Goal: Ask a question

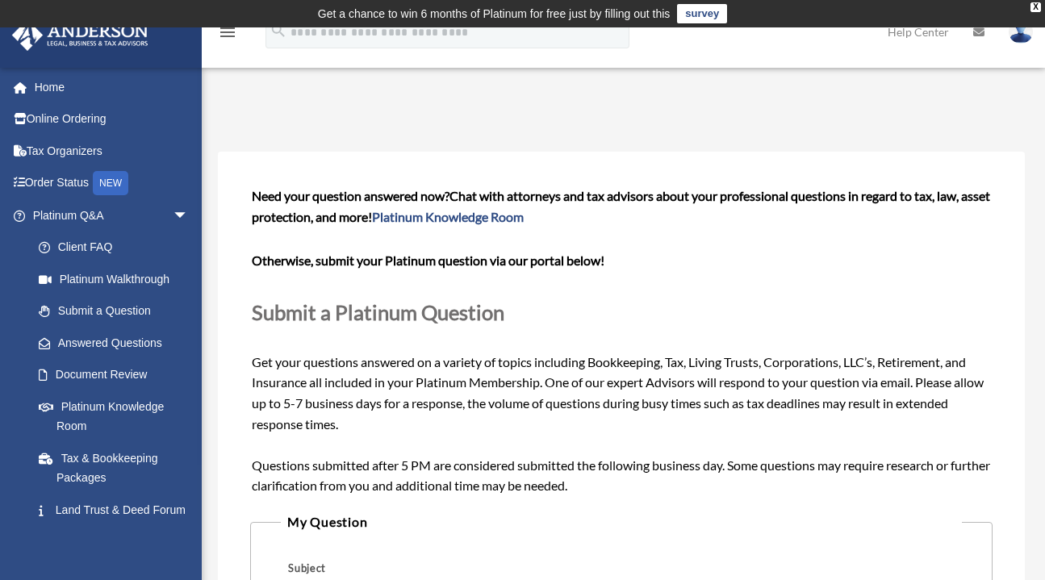
select select "******"
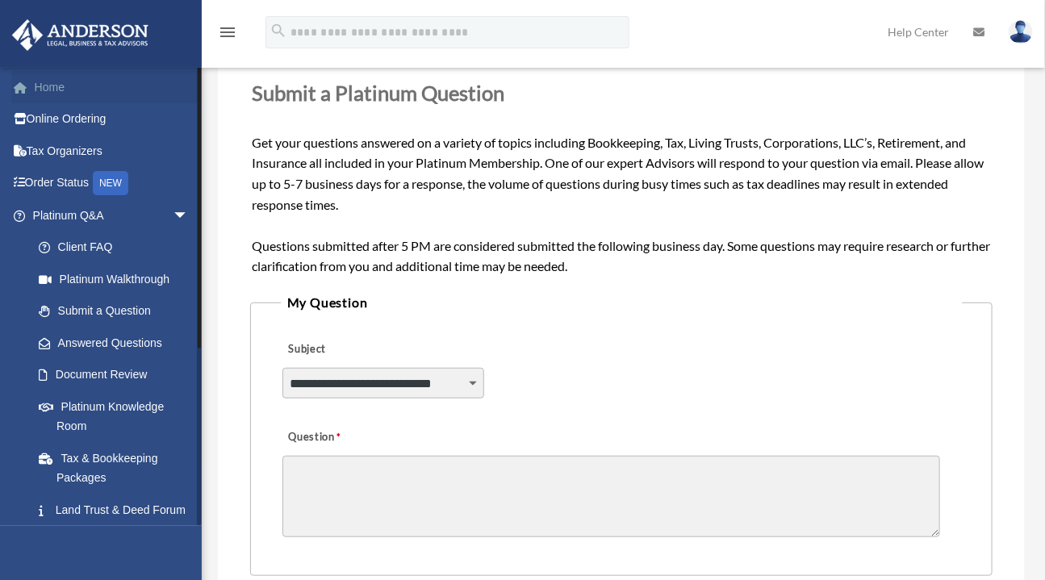
click at [47, 91] on link "Home" at bounding box center [112, 87] width 202 height 32
click at [115, 215] on link "Platinum Q&A arrow_drop_down" at bounding box center [112, 215] width 202 height 32
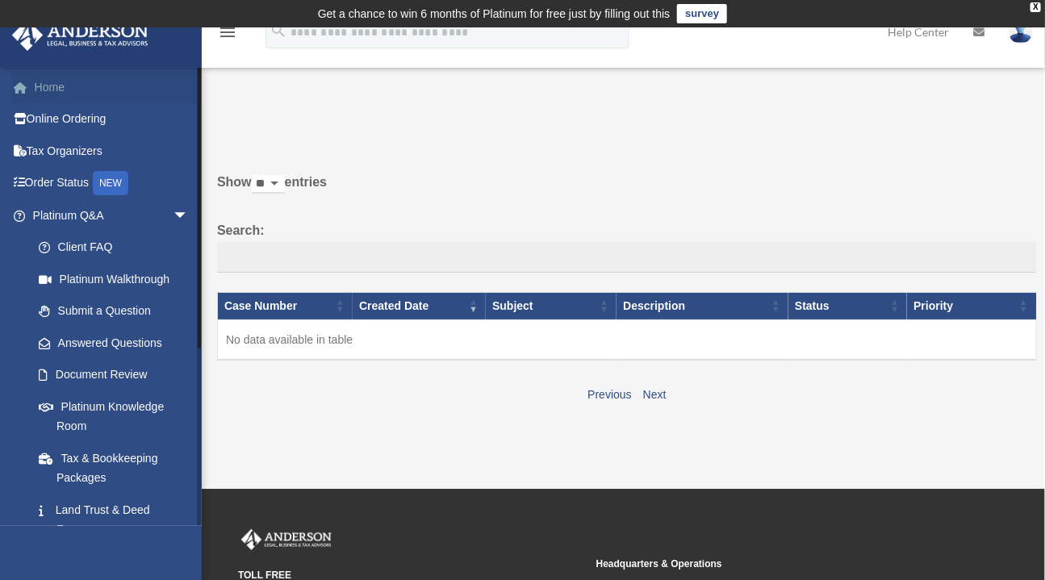
click at [48, 93] on link "Home" at bounding box center [112, 87] width 202 height 32
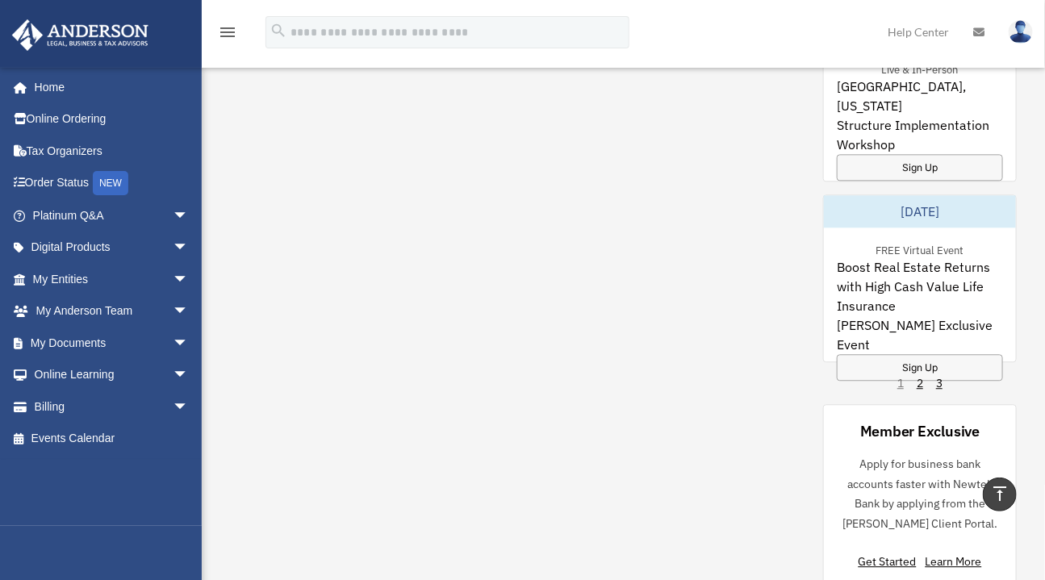
scroll to position [1566, 0]
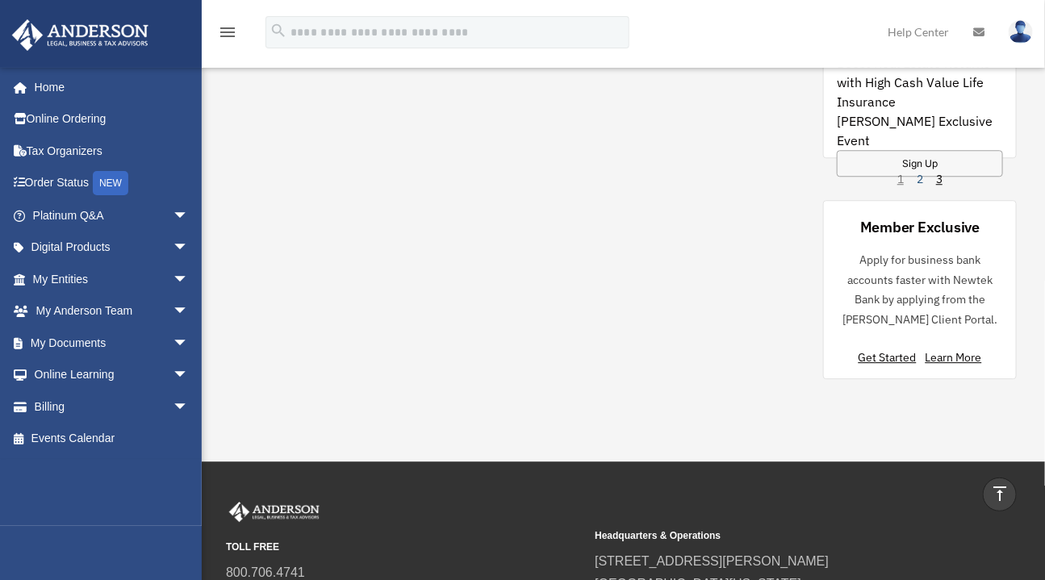
drag, startPoint x: 916, startPoint y: 177, endPoint x: 920, endPoint y: 184, distance: 8.3
click at [917, 178] on link "2" at bounding box center [920, 179] width 6 height 16
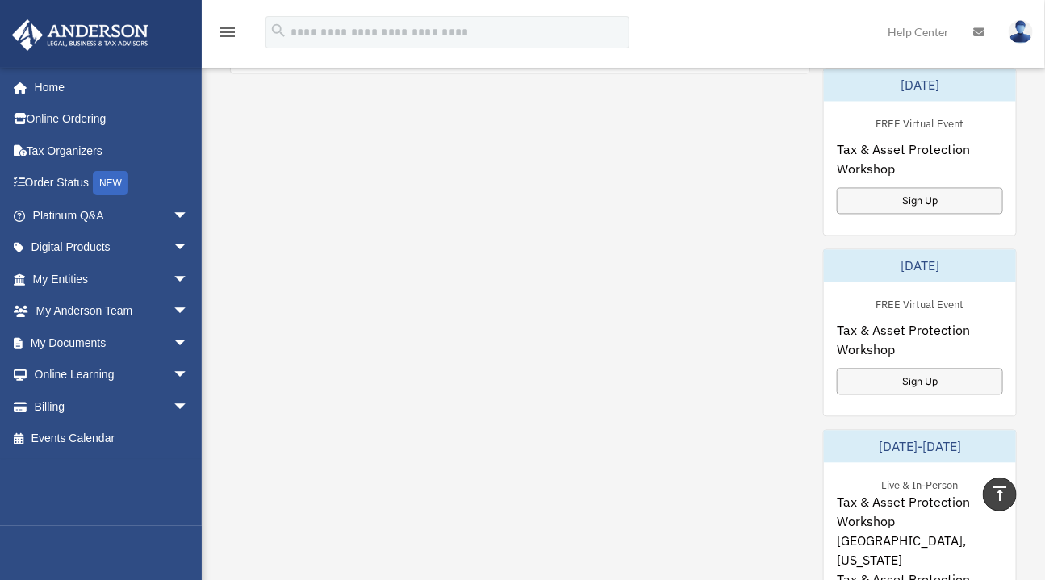
scroll to position [1345, 0]
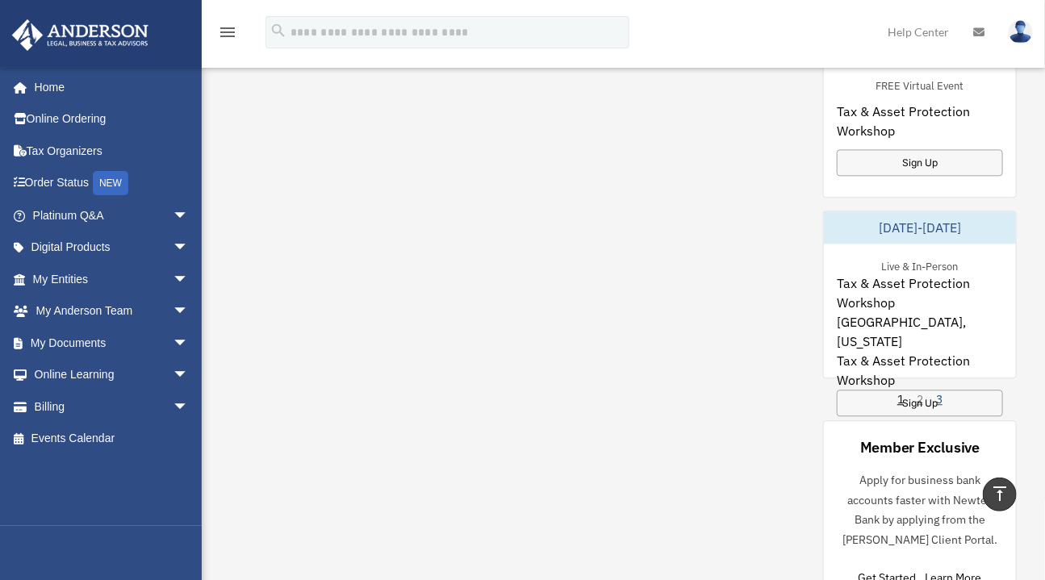
click at [941, 402] on link "3" at bounding box center [939, 399] width 6 height 16
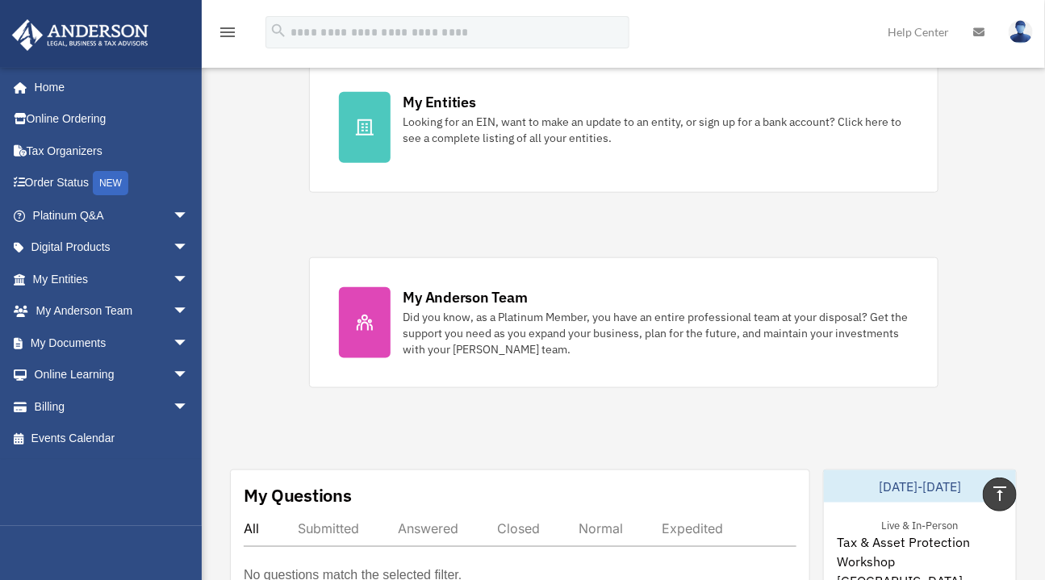
scroll to position [984, 0]
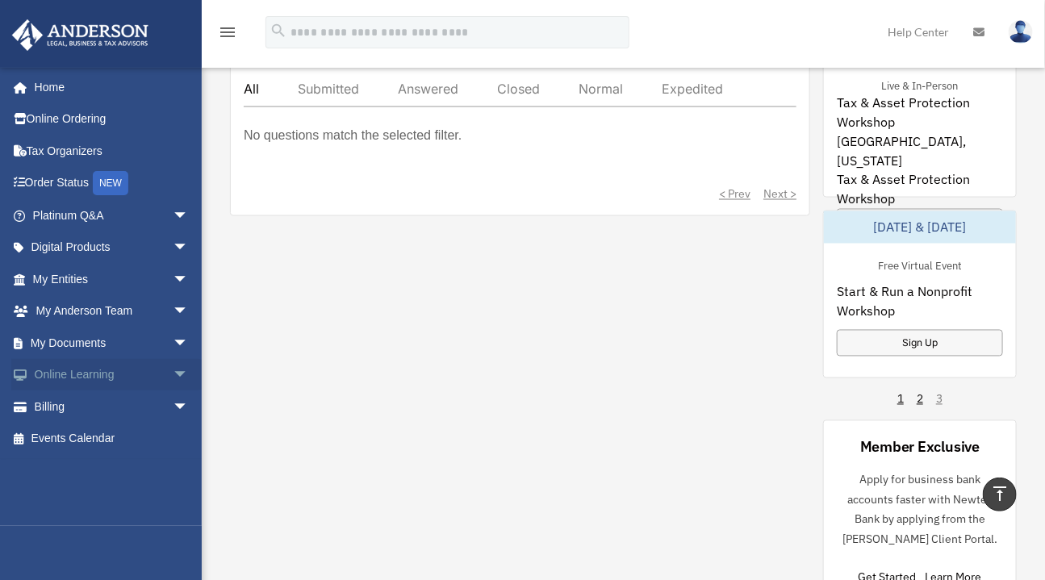
click at [173, 376] on span "arrow_drop_down" at bounding box center [189, 375] width 32 height 33
